Goal: Information Seeking & Learning: Learn about a topic

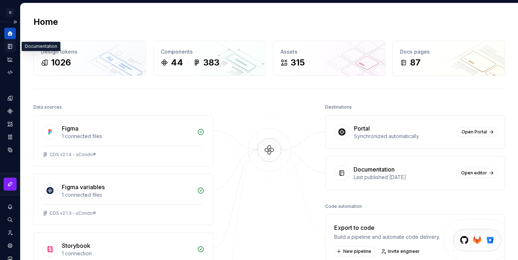
click at [11, 44] on icon "Documentation" at bounding box center [10, 46] width 4 height 5
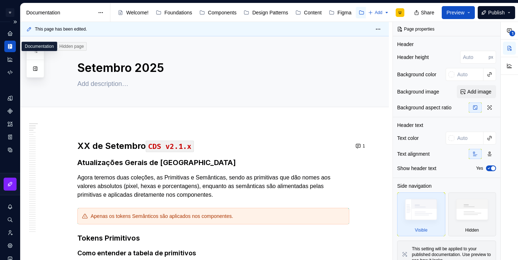
type textarea "*"
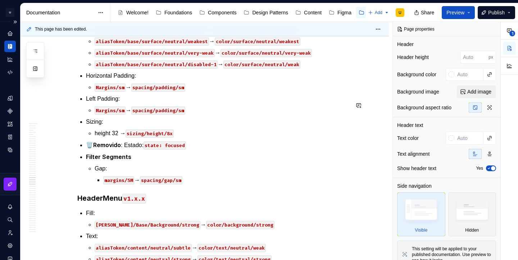
scroll to position [18360, 0]
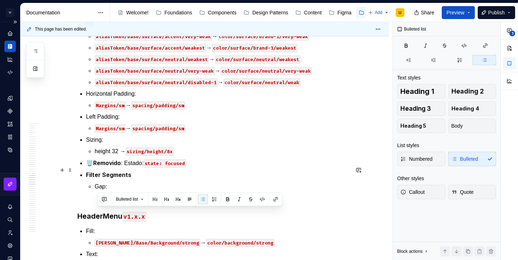
scroll to position [18294, 0]
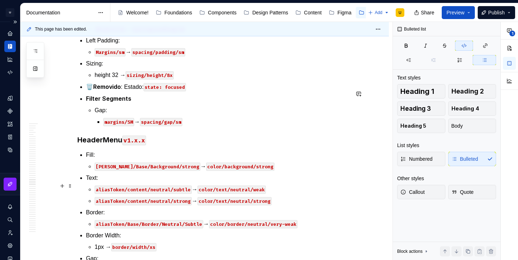
scroll to position [18507, 0]
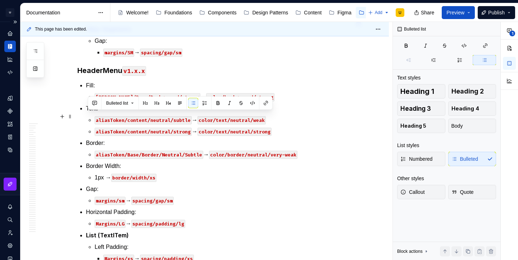
drag, startPoint x: 162, startPoint y: 131, endPoint x: 87, endPoint y: 118, distance: 75.6
copy li "Border width: 1px → border/width/xs"
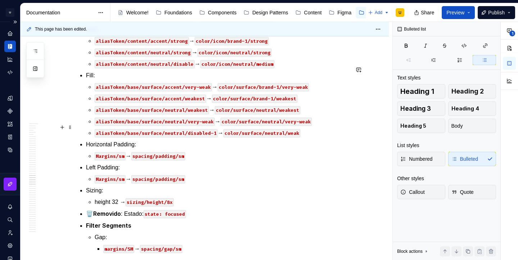
scroll to position [18306, 0]
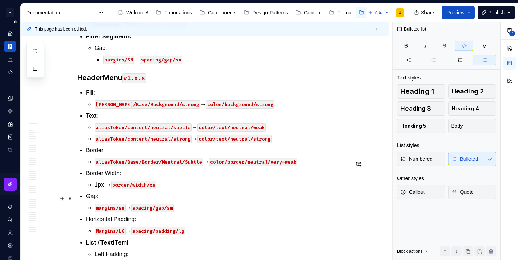
scroll to position [18522, 0]
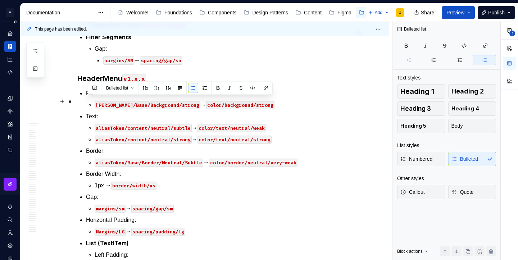
drag, startPoint x: 218, startPoint y: 116, endPoint x: 79, endPoint y: 102, distance: 139.9
copy li "Border radius Border Radius/Full → border/radius/full"
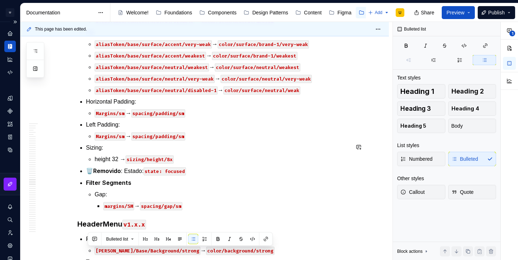
scroll to position [18357, 0]
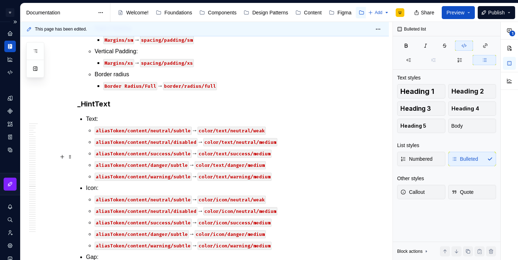
scroll to position [18838, 0]
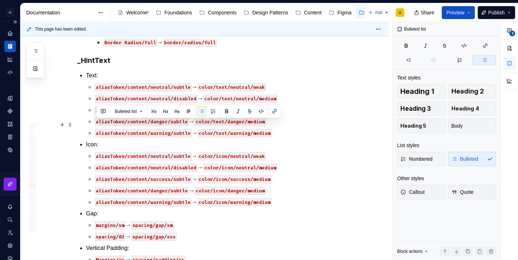
drag, startPoint x: 196, startPoint y: 139, endPoint x: 93, endPoint y: 127, distance: 103.6
copy li "Gap: margins/SM → spacing/gap/sm"
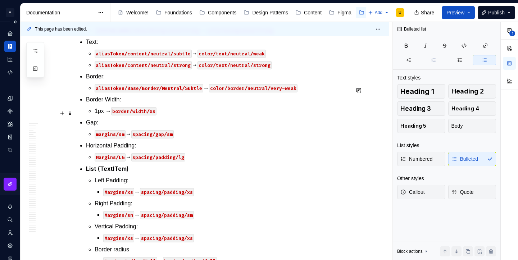
scroll to position [18493, 0]
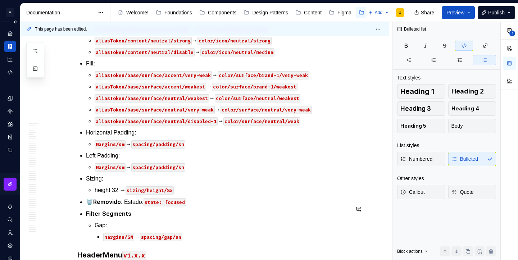
scroll to position [18367, 0]
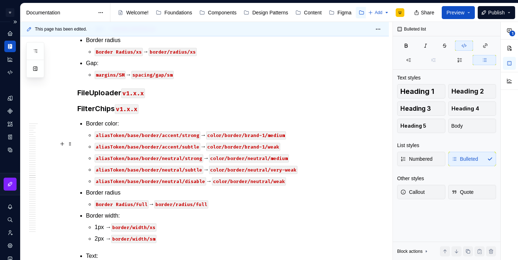
scroll to position [18106, 0]
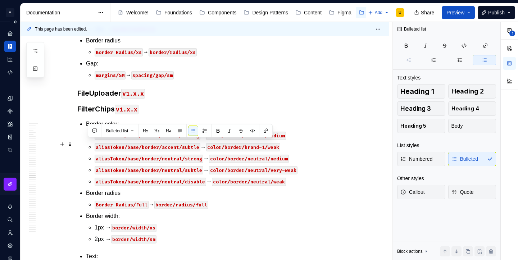
drag, startPoint x: 173, startPoint y: 190, endPoint x: 88, endPoint y: 142, distance: 97.6
copy ul "Horizontal Padding: 8px → spacing/padding/sm margins/lg → spacing/padding/lg Ve…"
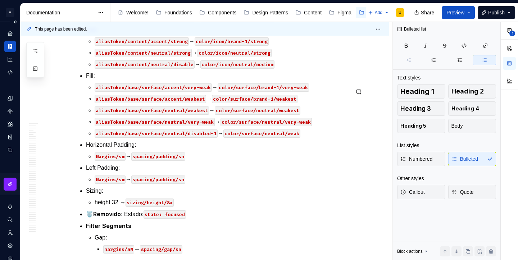
scroll to position [18378, 0]
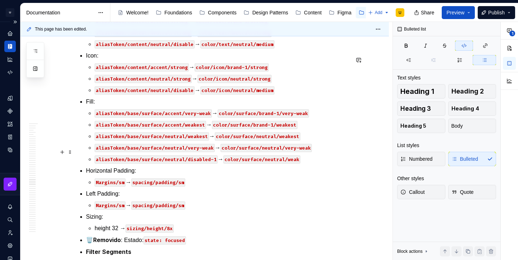
scroll to position [18411, 0]
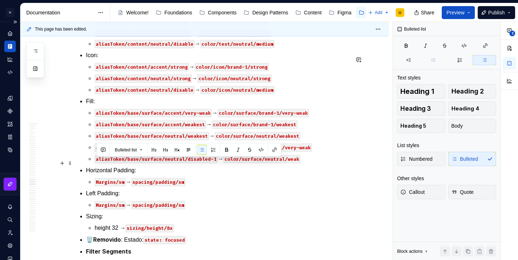
drag, startPoint x: 173, startPoint y: 166, endPoint x: 83, endPoint y: 160, distance: 90.9
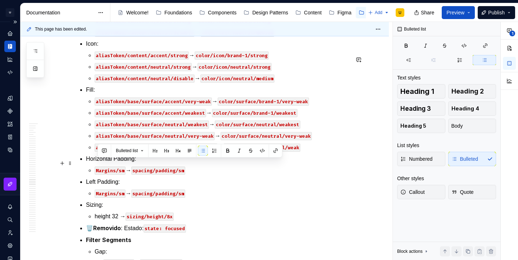
drag, startPoint x: 200, startPoint y: 163, endPoint x: 88, endPoint y: 161, distance: 111.9
copy p "margins/xxl → spacing/padding/xxl"
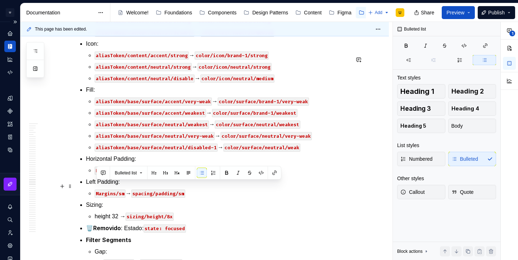
drag, startPoint x: 173, startPoint y: 189, endPoint x: 94, endPoint y: 185, distance: 78.9
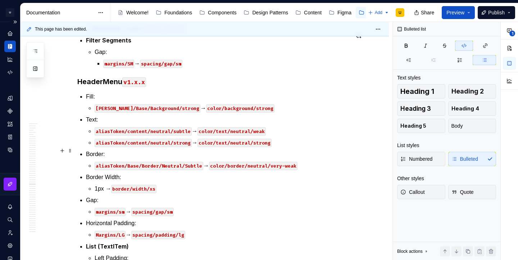
scroll to position [18614, 0]
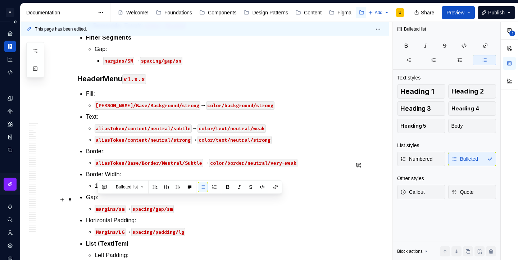
drag, startPoint x: 283, startPoint y: 198, endPoint x: 90, endPoint y: 201, distance: 193.2
copy p "aliasToken/content/neutral/disable → color/text/neutral/medium"
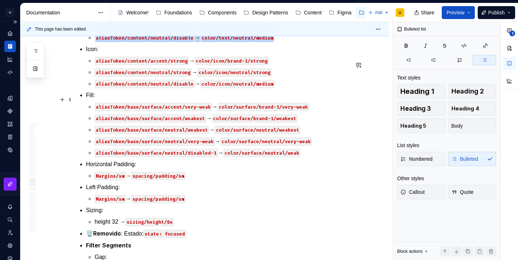
scroll to position [18398, 0]
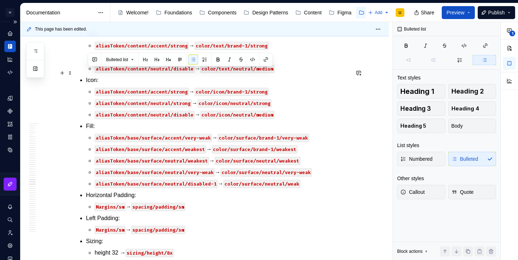
drag, startPoint x: 284, startPoint y: 85, endPoint x: 87, endPoint y: 76, distance: 197.0
copy li "Text: aliasToken/content/neutral/disable → color/text/neutral/medium"
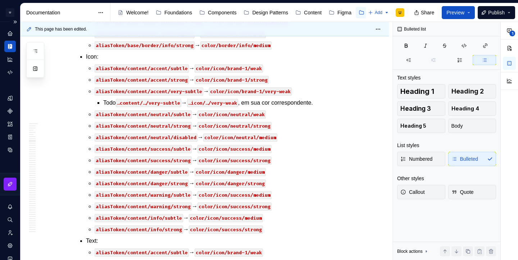
scroll to position [23727, 0]
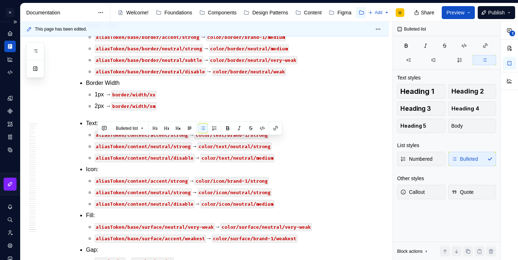
scroll to position [18314, 0]
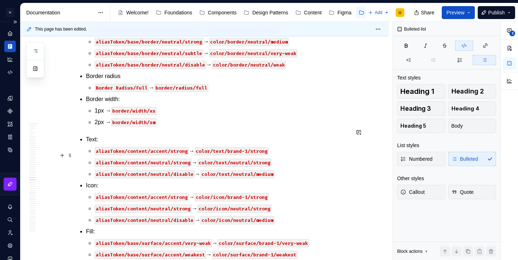
scroll to position [18345, 0]
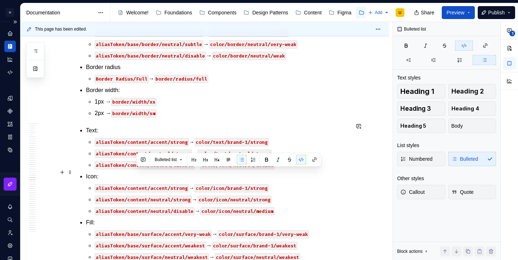
drag, startPoint x: 300, startPoint y: 172, endPoint x: 301, endPoint y: 180, distance: 7.9
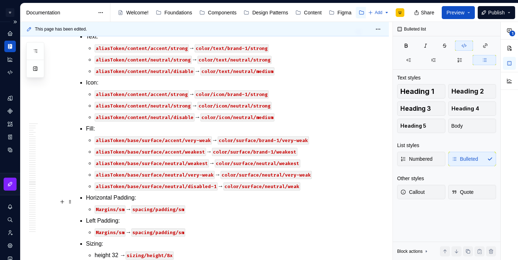
scroll to position [18441, 0]
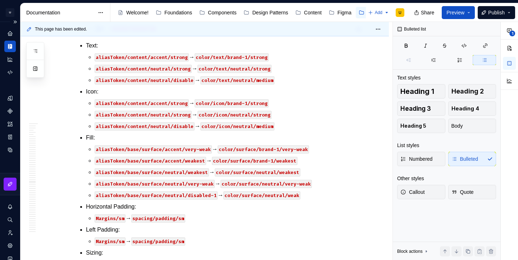
scroll to position [18454, 0]
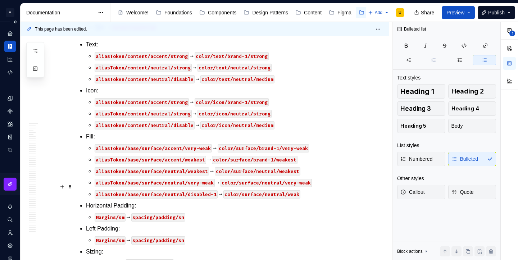
copy p "margins/xxl → spacing/padding/xxl"
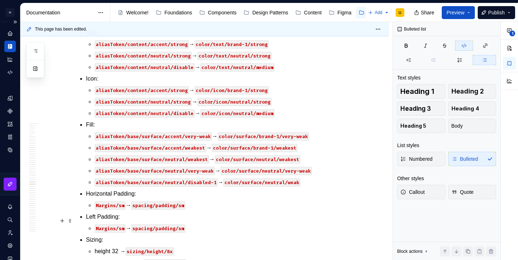
type textarea "*"
